Goal: Task Accomplishment & Management: Manage account settings

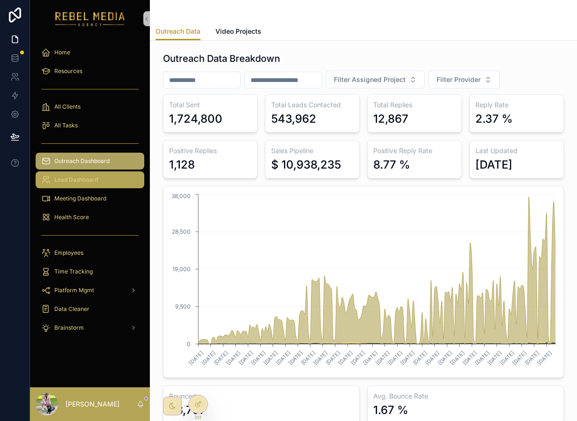
click at [108, 179] on div "Lead Dashboard" at bounding box center [89, 179] width 97 height 15
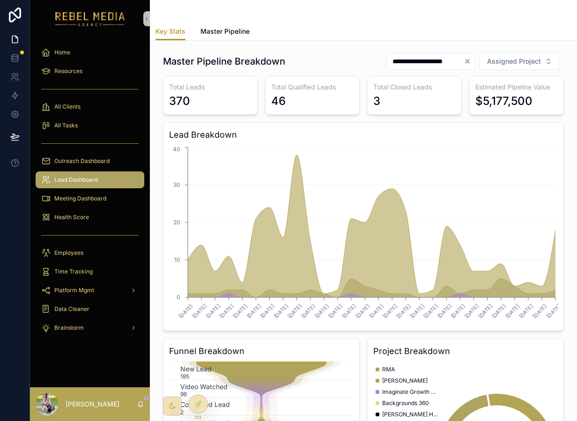
click at [475, 61] on button "Clear" at bounding box center [469, 61] width 11 height 7
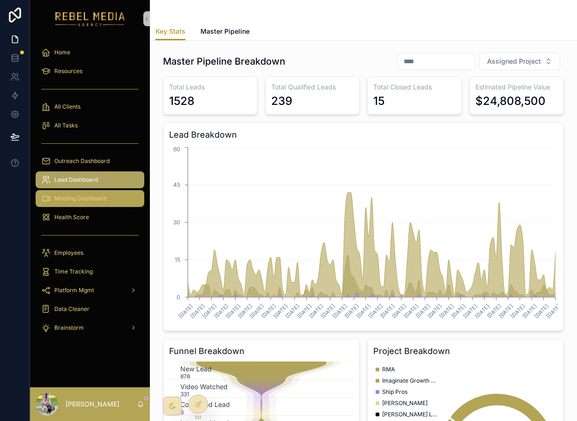
click at [107, 196] on div "Meeting Dashboard" at bounding box center [89, 198] width 97 height 15
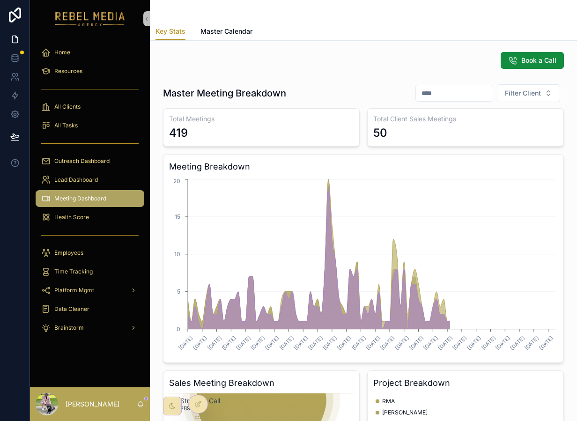
click at [228, 19] on div "scrollable content" at bounding box center [364, 11] width 416 height 22
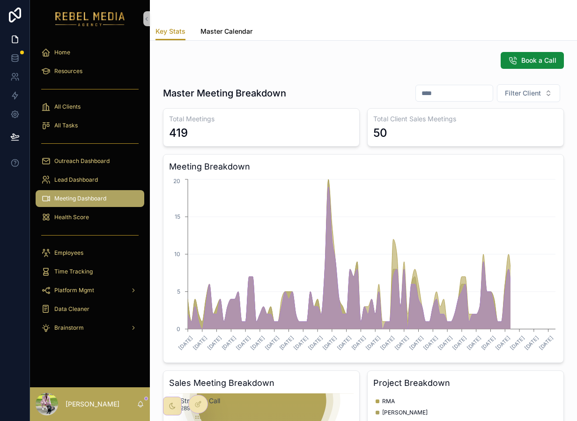
click at [228, 33] on span "Master Calendar" at bounding box center [227, 31] width 52 height 9
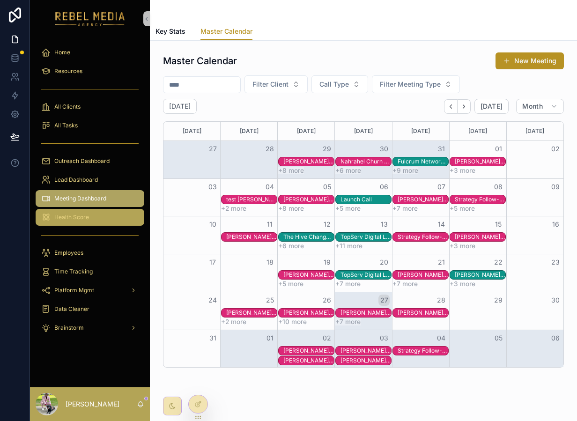
click at [104, 224] on div "Health Score" at bounding box center [89, 217] width 97 height 15
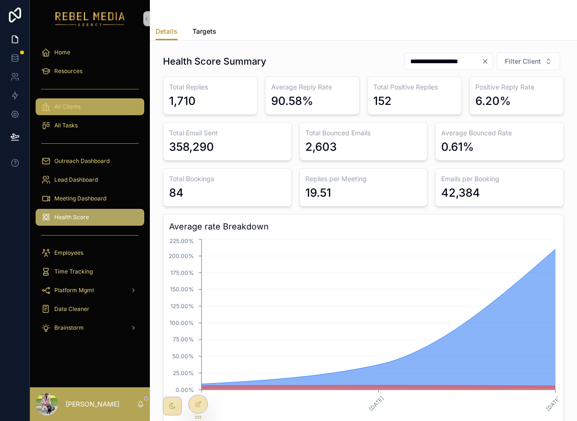
click at [92, 99] on link "All Clients" at bounding box center [90, 106] width 109 height 17
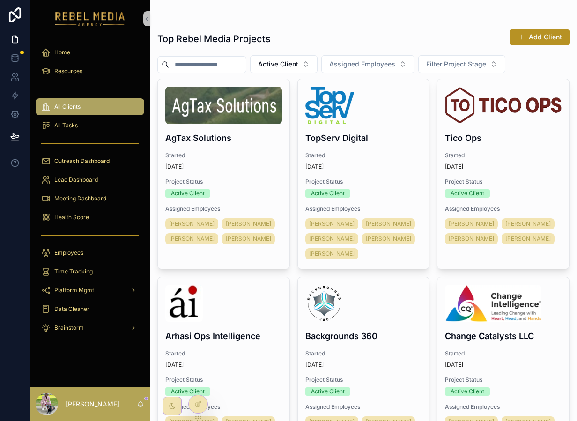
click at [208, 36] on h1 "Top Rebel Media Projects" at bounding box center [213, 38] width 113 height 13
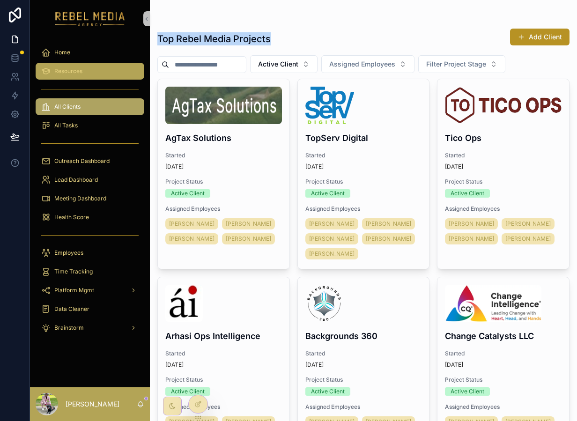
click at [80, 61] on div "Home" at bounding box center [90, 52] width 120 height 19
click at [80, 67] on span "Resources" at bounding box center [68, 70] width 28 height 7
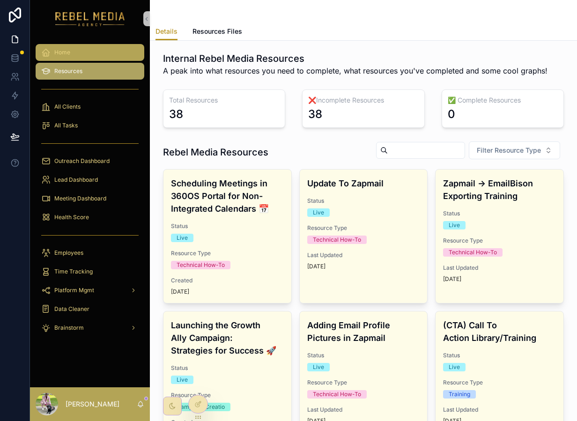
click at [85, 46] on div "Home" at bounding box center [89, 52] width 97 height 15
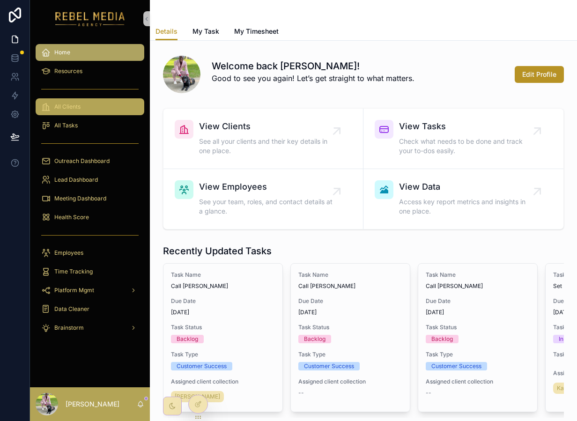
click at [96, 106] on div "All Clients" at bounding box center [89, 106] width 97 height 15
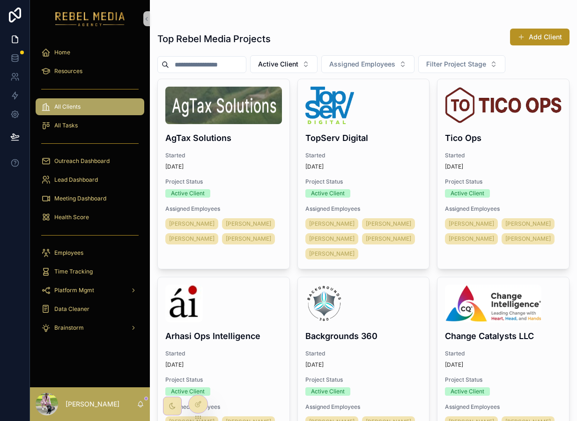
click at [89, 136] on div "scrollable content" at bounding box center [90, 143] width 109 height 15
click at [83, 135] on div "scrollable content" at bounding box center [90, 143] width 120 height 17
click at [83, 129] on div "All Tasks" at bounding box center [89, 125] width 97 height 15
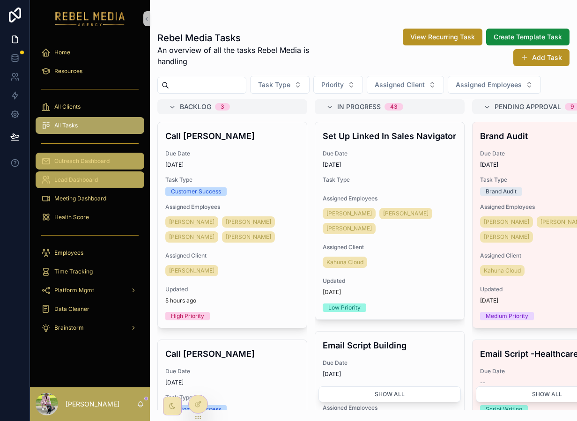
drag, startPoint x: 92, startPoint y: 178, endPoint x: 71, endPoint y: 158, distance: 29.2
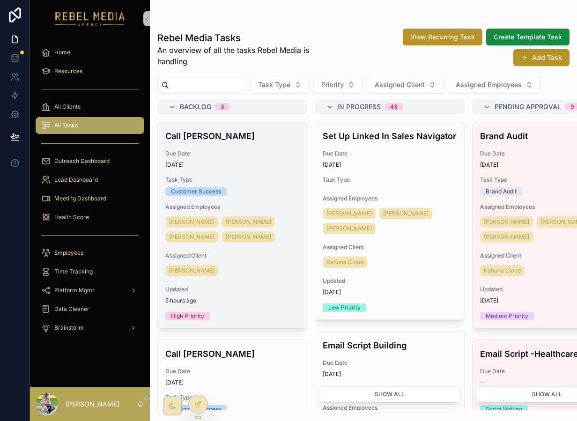
click at [209, 154] on span "Due Date" at bounding box center [232, 153] width 134 height 7
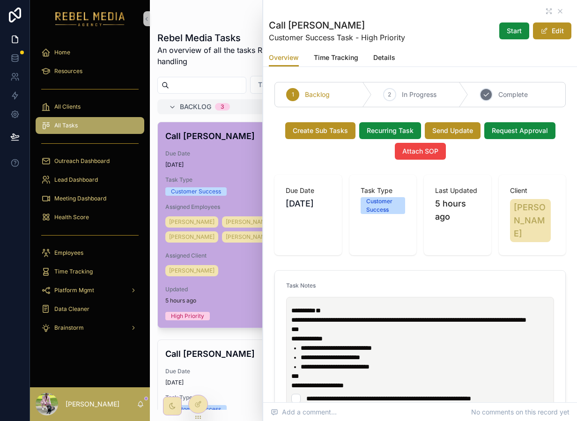
click at [510, 96] on span "Complete" at bounding box center [514, 94] width 30 height 9
click at [560, 11] on icon "scrollable content" at bounding box center [561, 11] width 4 height 4
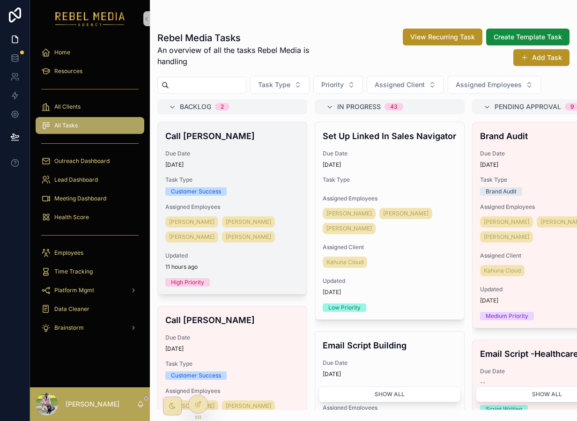
click at [270, 150] on span "Due Date" at bounding box center [232, 153] width 134 height 7
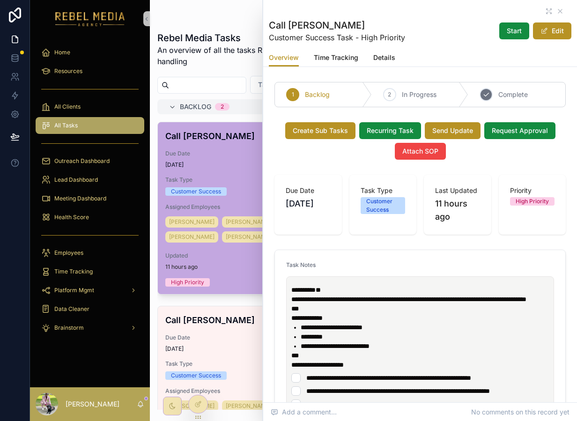
click at [501, 97] on span "Complete" at bounding box center [514, 94] width 30 height 9
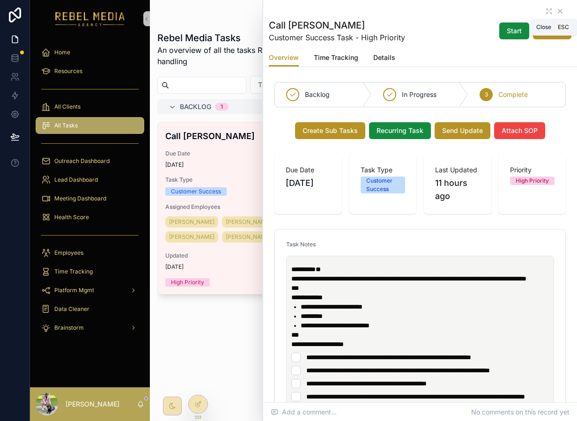
click at [560, 12] on icon "scrollable content" at bounding box center [560, 10] width 7 height 7
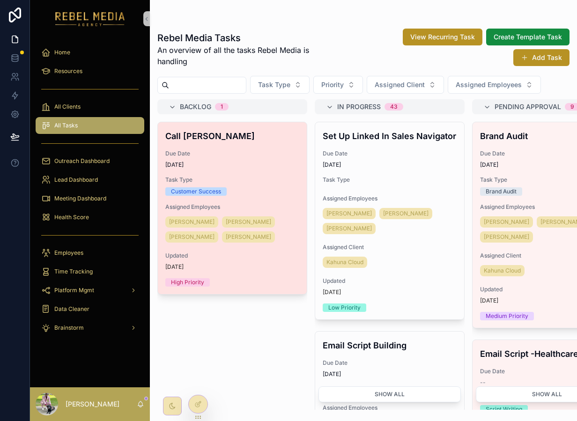
click at [270, 150] on span "Due Date" at bounding box center [232, 153] width 134 height 7
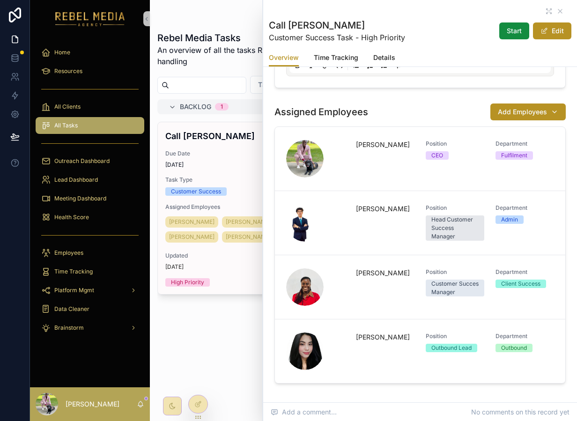
scroll to position [576, 0]
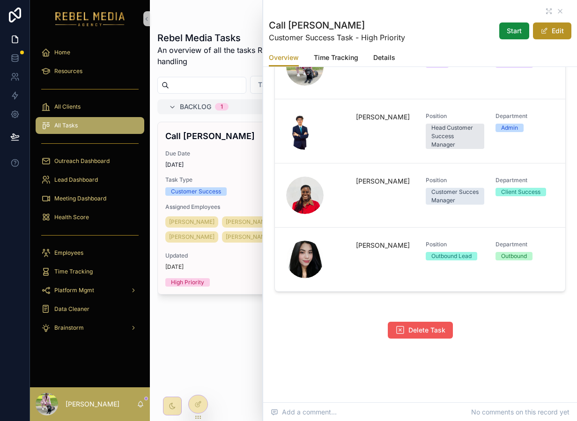
click at [413, 328] on span "Delete Task" at bounding box center [427, 330] width 37 height 9
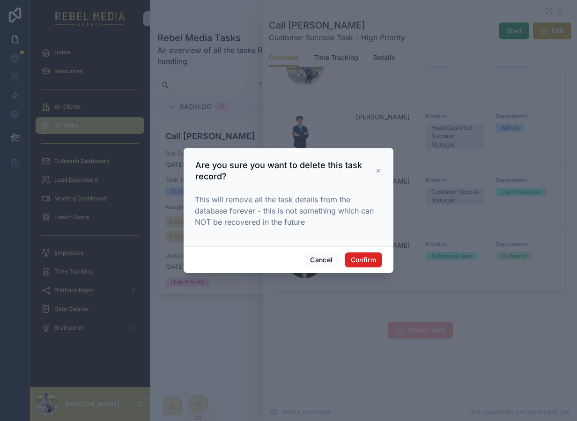
click at [360, 266] on button "Confirm" at bounding box center [363, 260] width 37 height 15
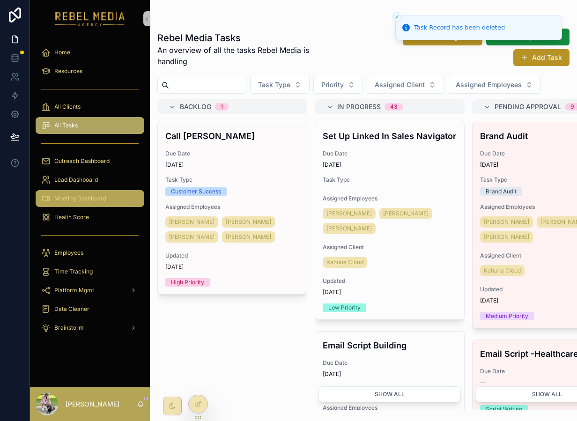
click at [98, 199] on span "Meeting Dashboard" at bounding box center [80, 198] width 52 height 7
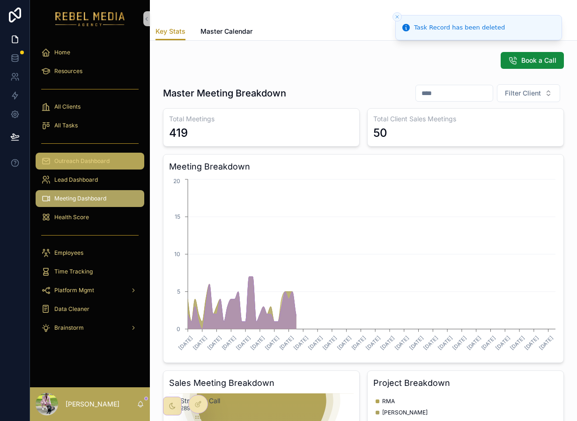
click at [96, 156] on div "Outreach Dashboard" at bounding box center [89, 161] width 97 height 15
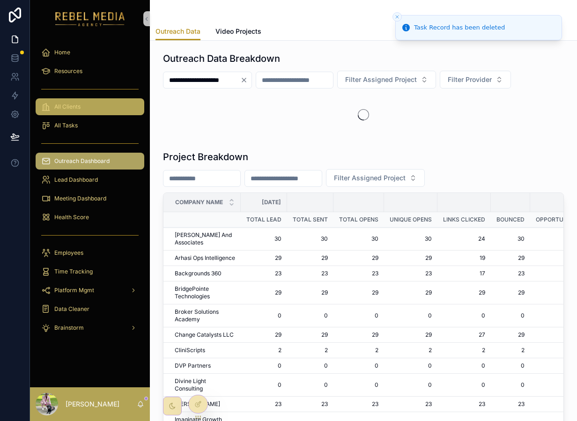
click at [91, 100] on div "All Clients" at bounding box center [89, 106] width 97 height 15
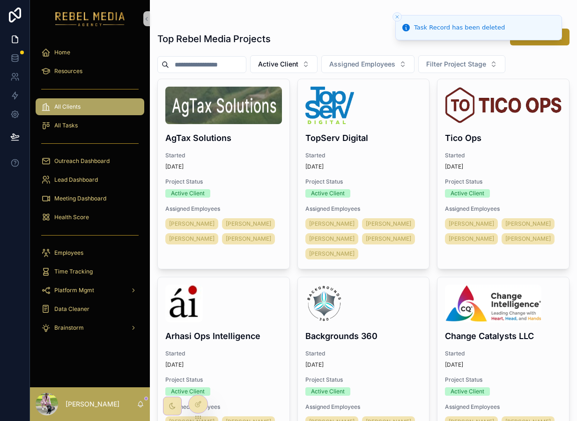
click at [298, 68] on span "Active Client" at bounding box center [278, 64] width 40 height 9
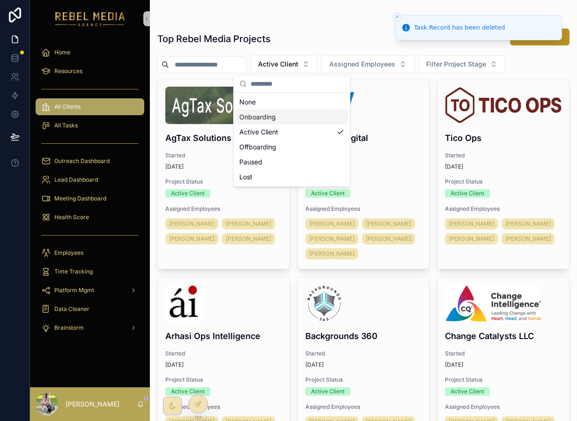
click at [291, 116] on div "Onboarding" at bounding box center [292, 117] width 112 height 15
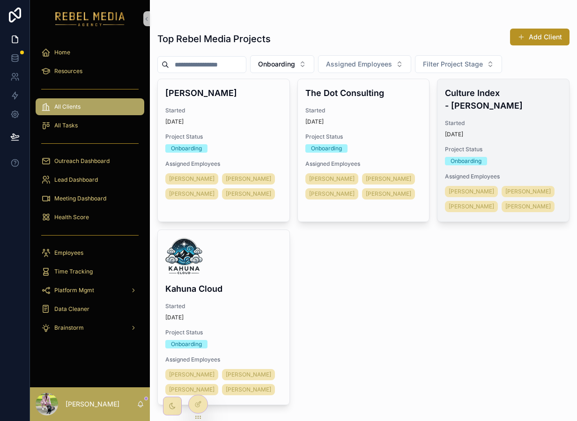
click at [512, 157] on div "Onboarding" at bounding box center [503, 161] width 117 height 8
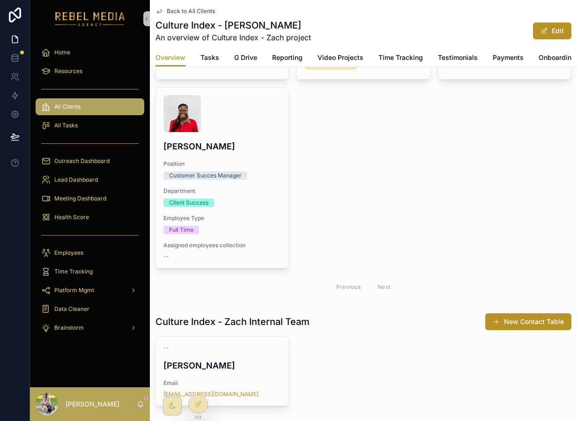
scroll to position [582, 0]
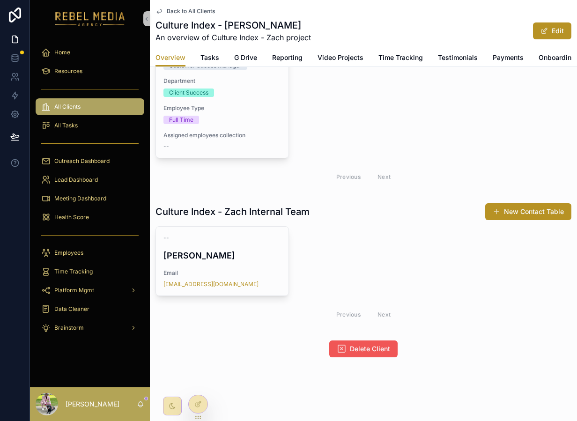
click at [359, 341] on button "Delete Client" at bounding box center [363, 349] width 68 height 17
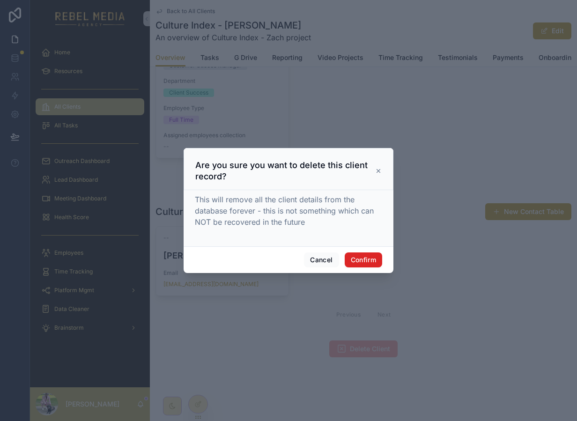
click at [356, 257] on button "Confirm" at bounding box center [363, 260] width 37 height 15
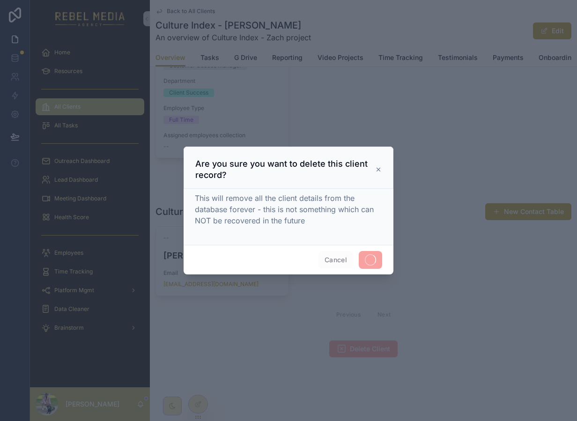
scroll to position [0, 0]
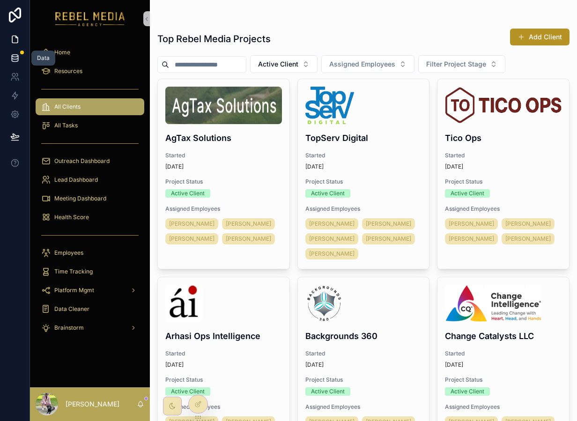
click at [12, 56] on icon at bounding box center [15, 58] width 6 height 4
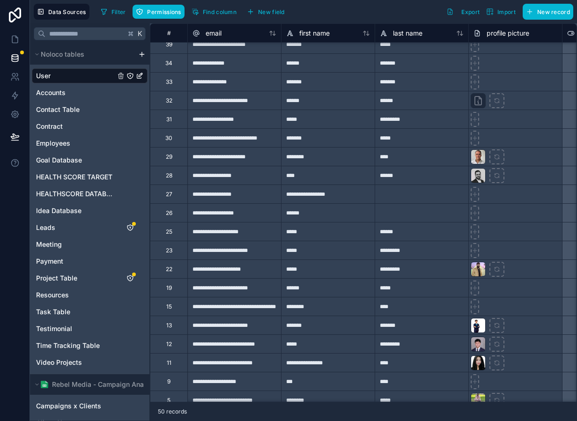
scroll to position [577, 0]
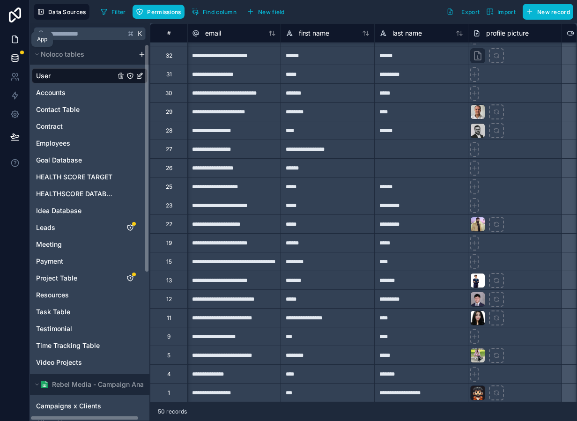
click at [20, 43] on link at bounding box center [15, 39] width 30 height 19
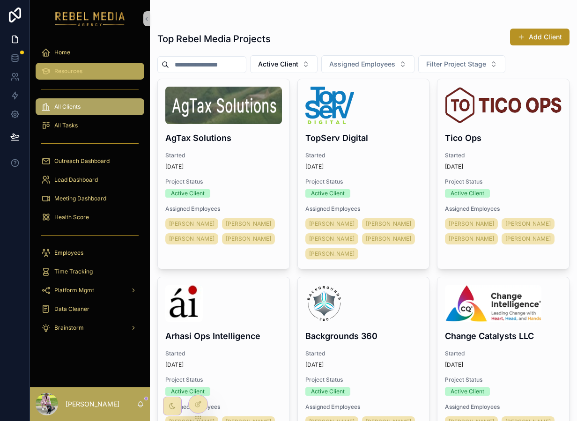
click at [79, 65] on div "Resources" at bounding box center [89, 71] width 97 height 15
